Goal: Task Accomplishment & Management: Manage account settings

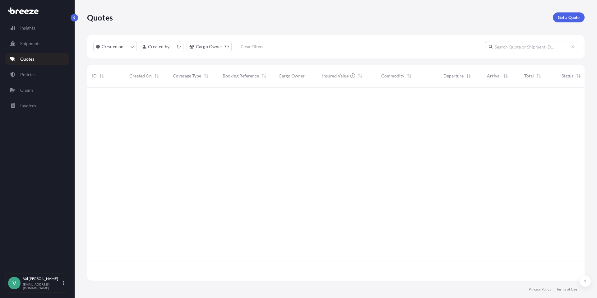
scroll to position [192, 493]
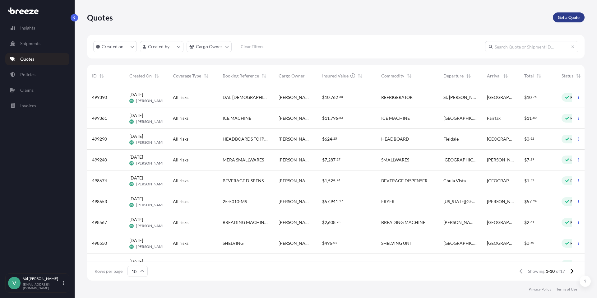
click at [564, 17] on p "Get a Quote" at bounding box center [569, 17] width 22 height 6
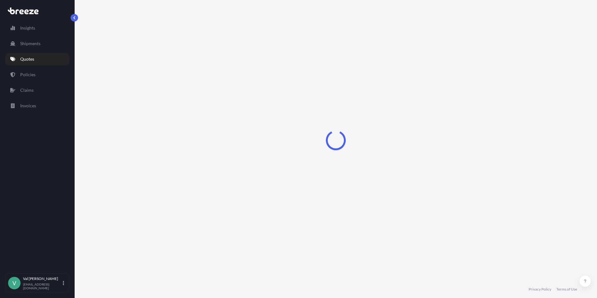
select select "Sea"
select select "1"
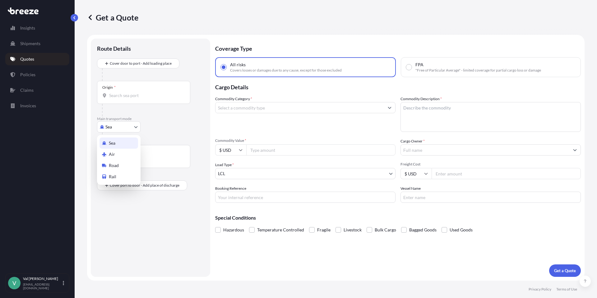
click at [126, 127] on body "Insights Shipments Quotes Policies Claims Invoices V [PERSON_NAME] [PERSON_NAME…" at bounding box center [298, 149] width 597 height 298
click at [127, 166] on div "Road" at bounding box center [119, 165] width 39 height 11
select select "Road"
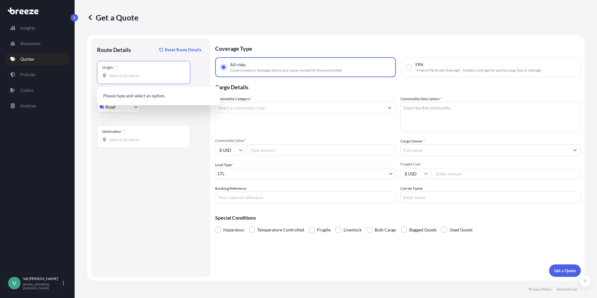
click at [134, 76] on input "Origin *" at bounding box center [145, 75] width 73 height 6
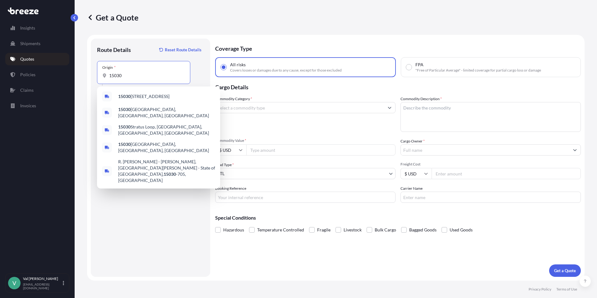
drag, startPoint x: 118, startPoint y: 72, endPoint x: 105, endPoint y: 72, distance: 12.8
click at [105, 72] on div "15030" at bounding box center [143, 75] width 83 height 6
click at [148, 188] on div "Route Details Reset Route Details Place of loading Road Road Rail Origin * 1503…" at bounding box center [150, 158] width 107 height 226
drag, startPoint x: 124, startPoint y: 73, endPoint x: 100, endPoint y: 70, distance: 23.5
click at [101, 70] on div "Origin * 15030" at bounding box center [143, 72] width 93 height 23
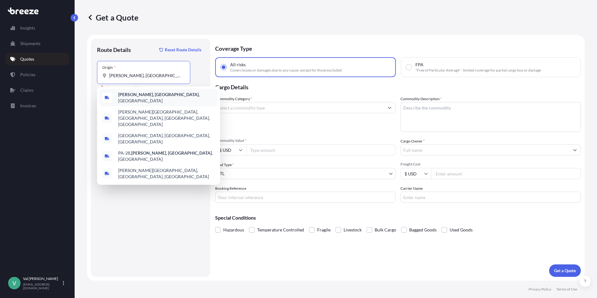
click at [140, 95] on b "[PERSON_NAME], [GEOGRAPHIC_DATA]" at bounding box center [158, 94] width 81 height 5
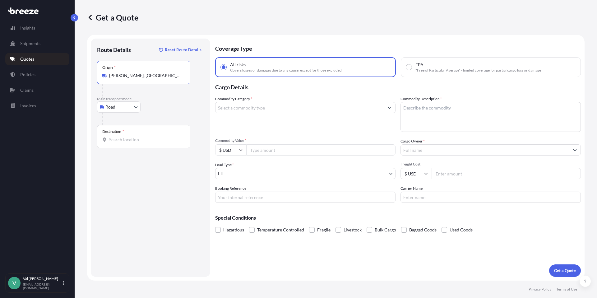
type input "[PERSON_NAME], [GEOGRAPHIC_DATA], [GEOGRAPHIC_DATA]"
click at [132, 141] on input "Destination *" at bounding box center [145, 140] width 73 height 6
type input "[GEOGRAPHIC_DATA], [GEOGRAPHIC_DATA]"
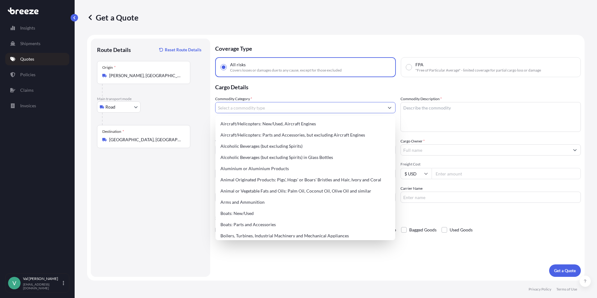
click at [249, 107] on input "Commodity Category *" at bounding box center [300, 107] width 169 height 11
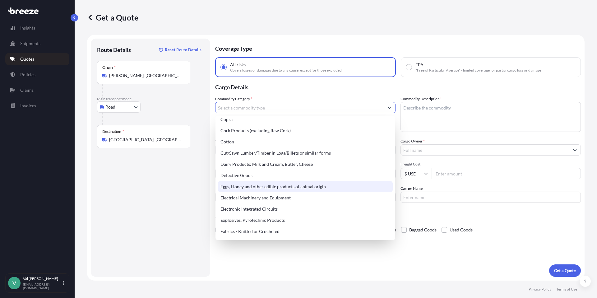
scroll to position [307, 0]
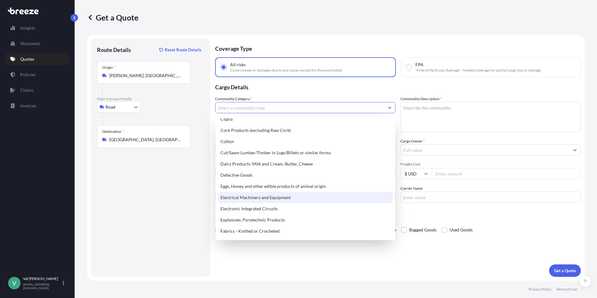
click at [276, 196] on div "Electrical Machinery and Equipment" at bounding box center [305, 197] width 175 height 11
type input "Electrical Machinery and Equipment"
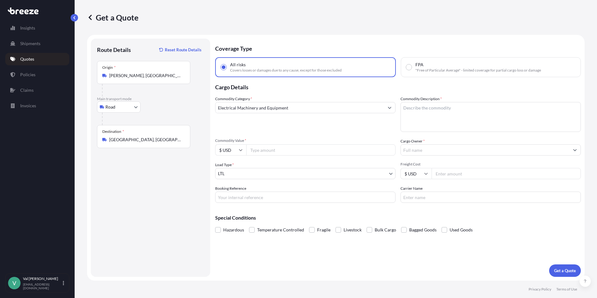
click at [262, 151] on input "Commodity Value *" at bounding box center [320, 149] width 149 height 11
type input "2000"
click at [281, 201] on input "Booking Reference" at bounding box center [305, 197] width 180 height 11
type input "BREADING MACHINE"
click at [412, 112] on textarea "Commodity Description *" at bounding box center [491, 117] width 180 height 30
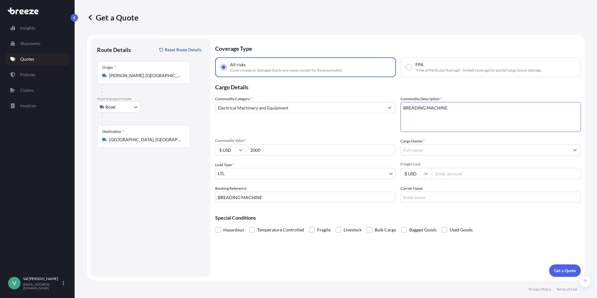
type textarea "BREADING MACHINE"
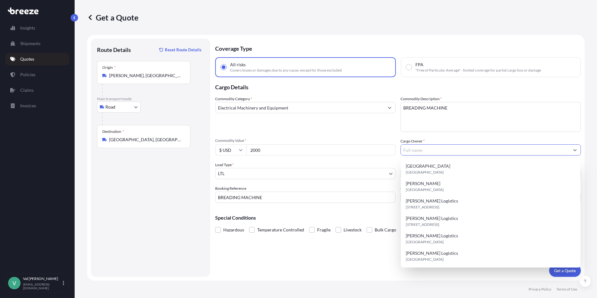
click at [412, 146] on input "Cargo Owner *" at bounding box center [485, 149] width 169 height 11
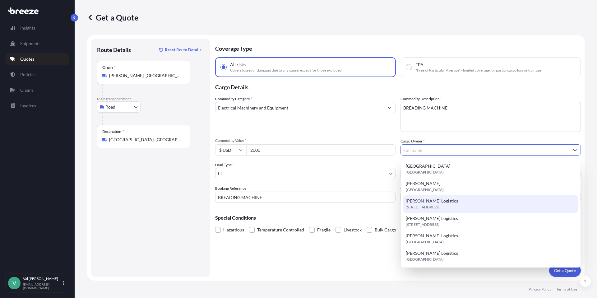
click at [423, 204] on span "6531 Effingham Way ste a, 31909, Columbus, United States" at bounding box center [423, 207] width 34 height 6
type input "[PERSON_NAME] Logistics"
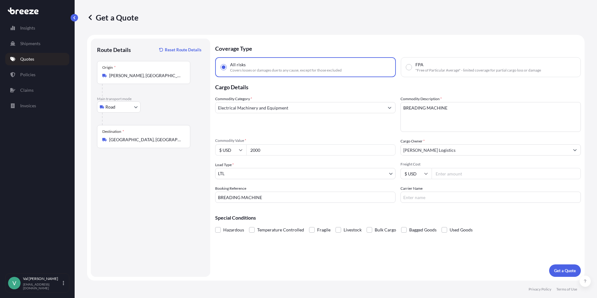
click at [456, 172] on input "Freight Cost" at bounding box center [506, 173] width 149 height 11
type input "235.50"
click at [456, 197] on input "Carrier Name" at bounding box center [491, 197] width 180 height 11
type input "TFORCE"
click at [569, 271] on p "Get a Quote" at bounding box center [565, 270] width 22 height 6
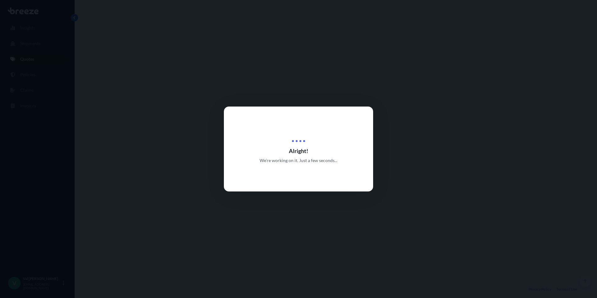
select select "Road"
select select "1"
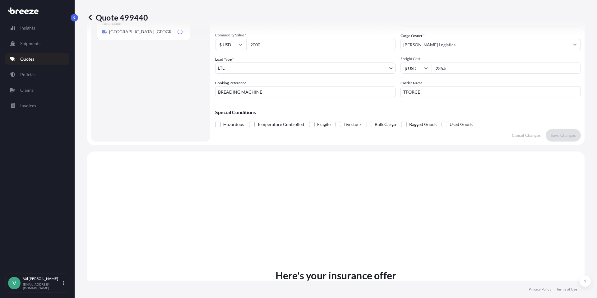
scroll to position [226, 0]
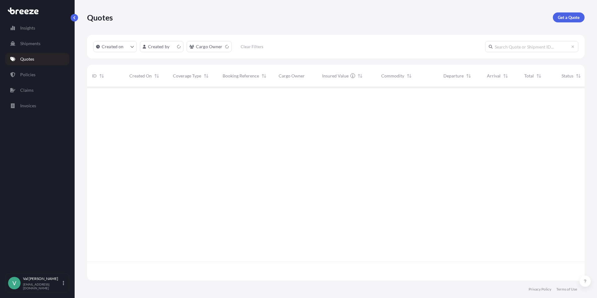
scroll to position [192, 493]
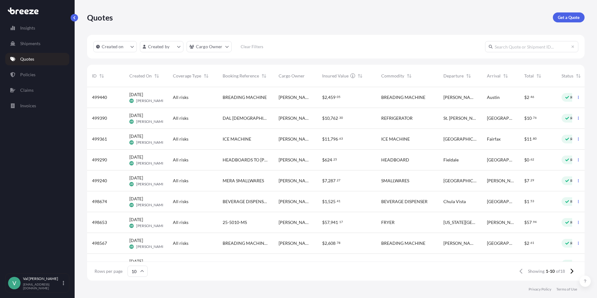
click at [385, 99] on span "BREADING MACHINE" at bounding box center [403, 97] width 44 height 6
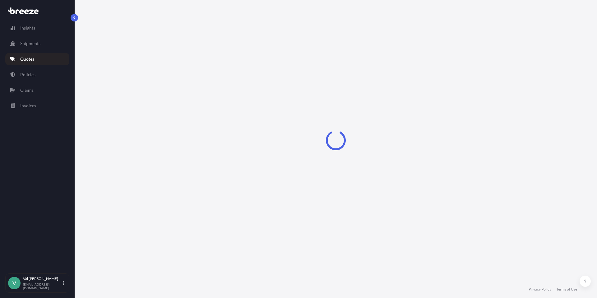
select select "Road"
select select "1"
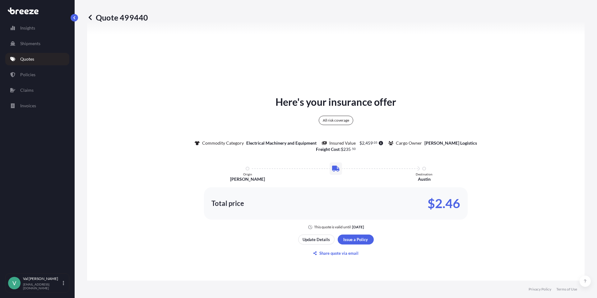
scroll to position [356, 0]
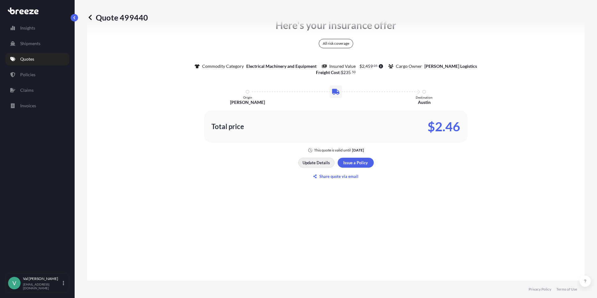
click at [322, 163] on p "Update Details" at bounding box center [316, 163] width 27 height 6
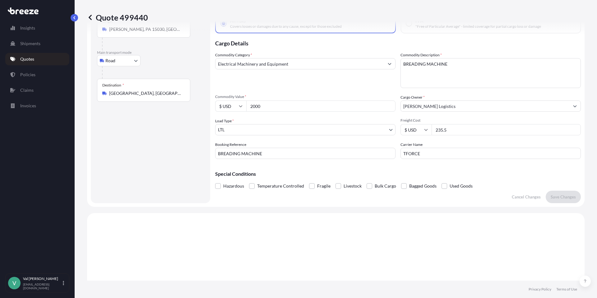
scroll to position [10, 0]
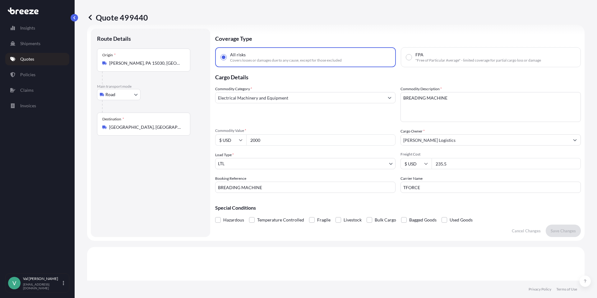
drag, startPoint x: 443, startPoint y: 164, endPoint x: 421, endPoint y: 160, distance: 21.7
click at [422, 162] on div "$ USD 235.5" at bounding box center [491, 163] width 180 height 11
type input "285.50"
click at [561, 229] on p "Save Changes" at bounding box center [563, 231] width 25 height 6
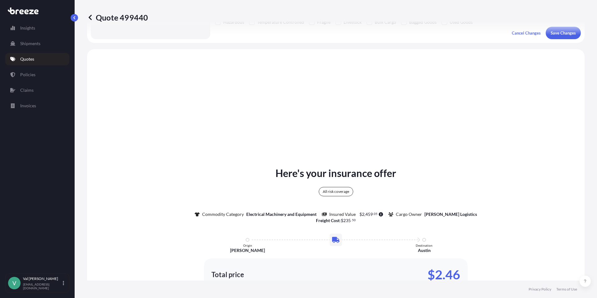
scroll to position [226, 0]
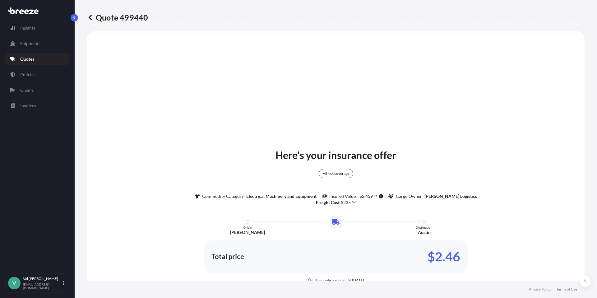
select select "Road"
select select "1"
